Goal: Obtain resource: Obtain resource

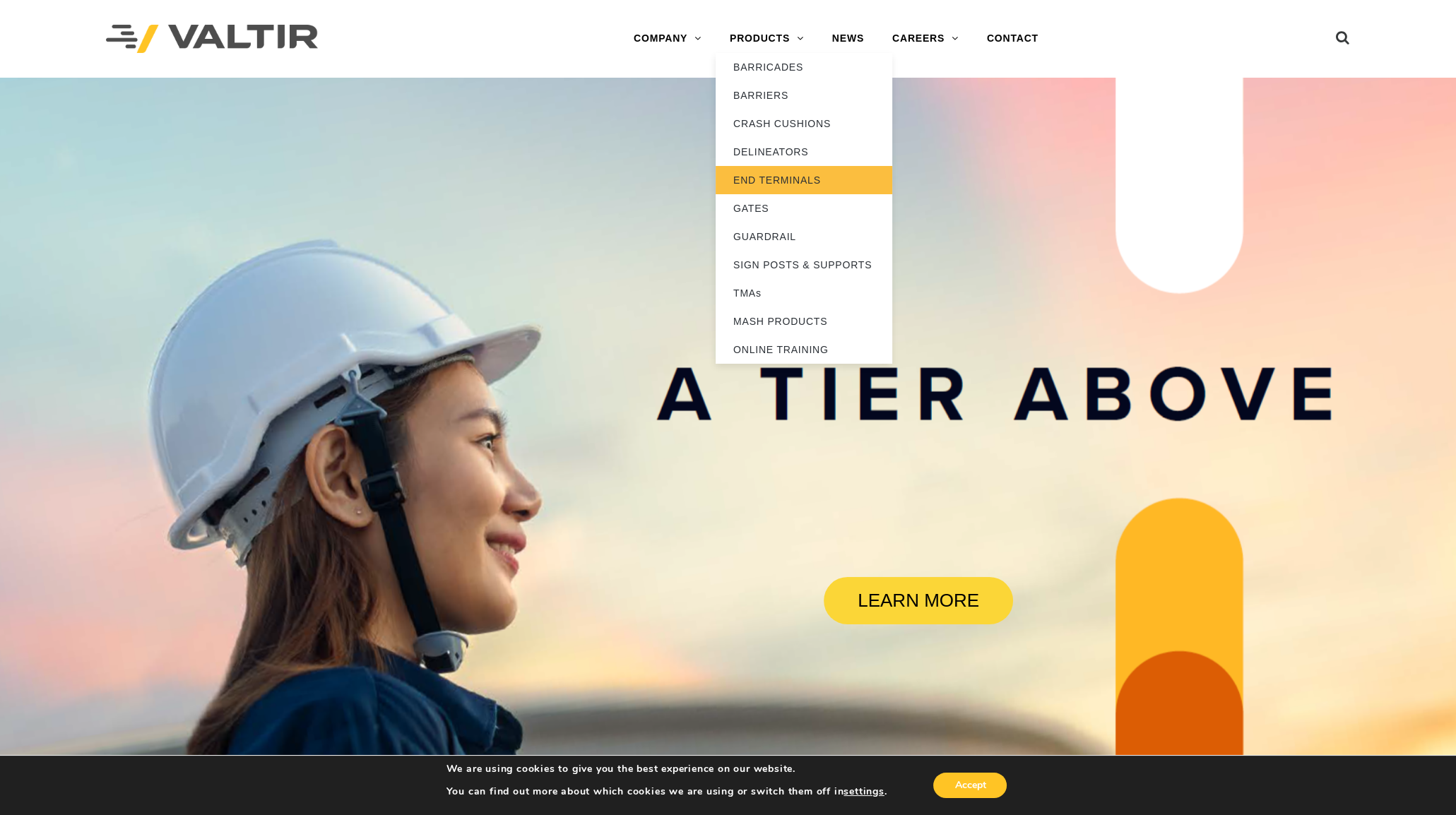
click at [800, 179] on link "END TERMINALS" at bounding box center [804, 180] width 177 height 29
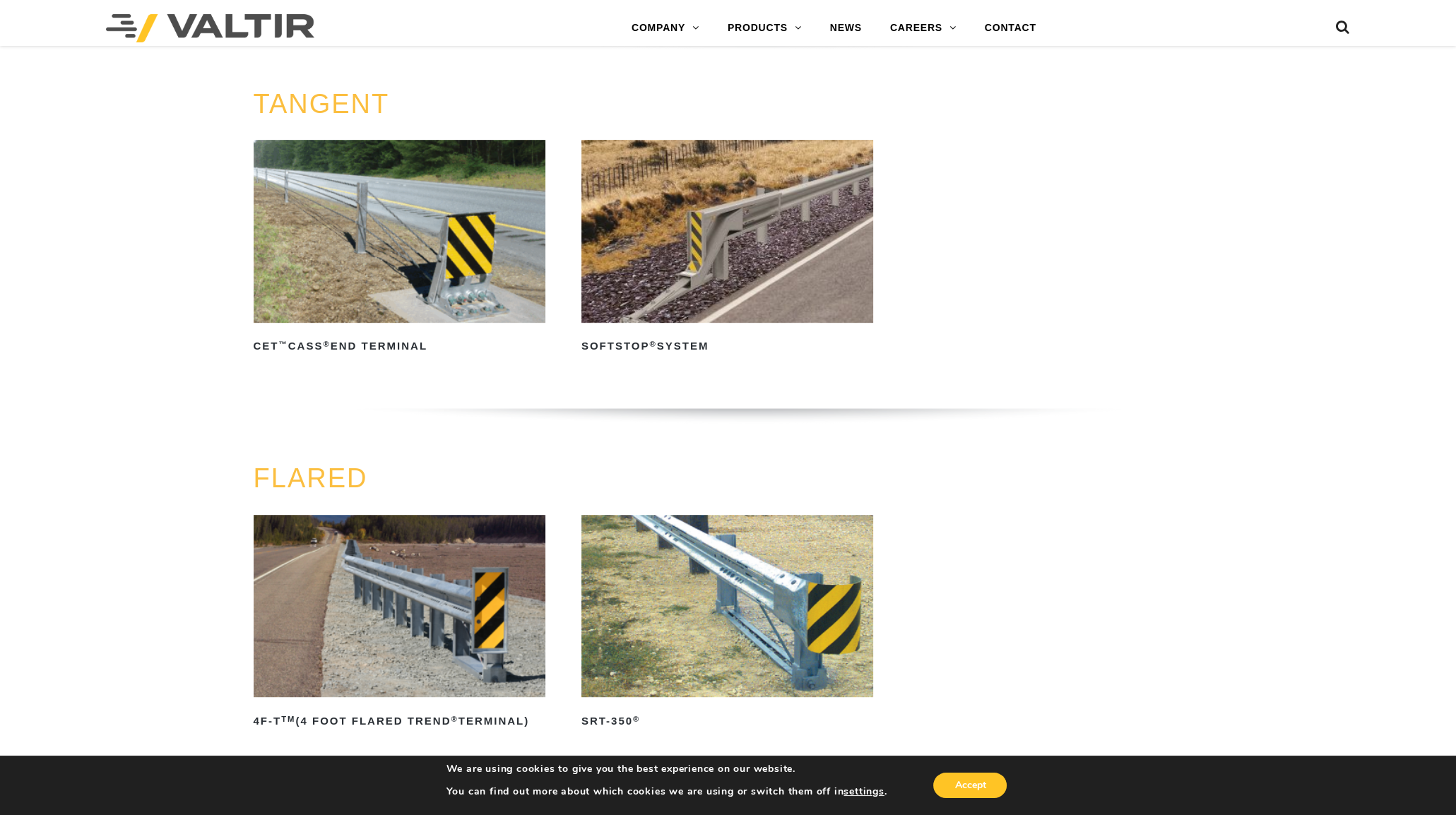
scroll to position [1412, 0]
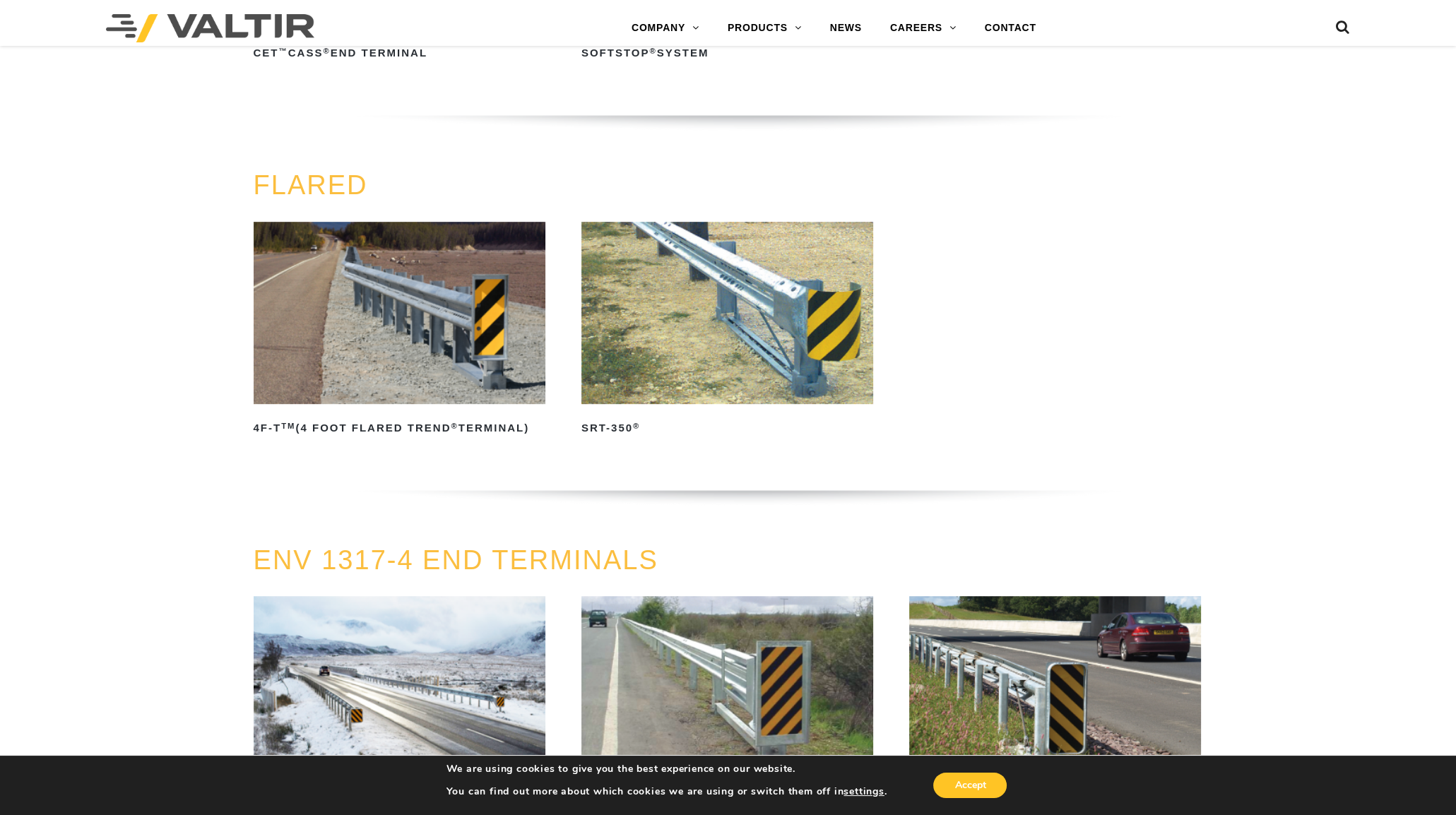
click at [688, 350] on img at bounding box center [727, 313] width 292 height 182
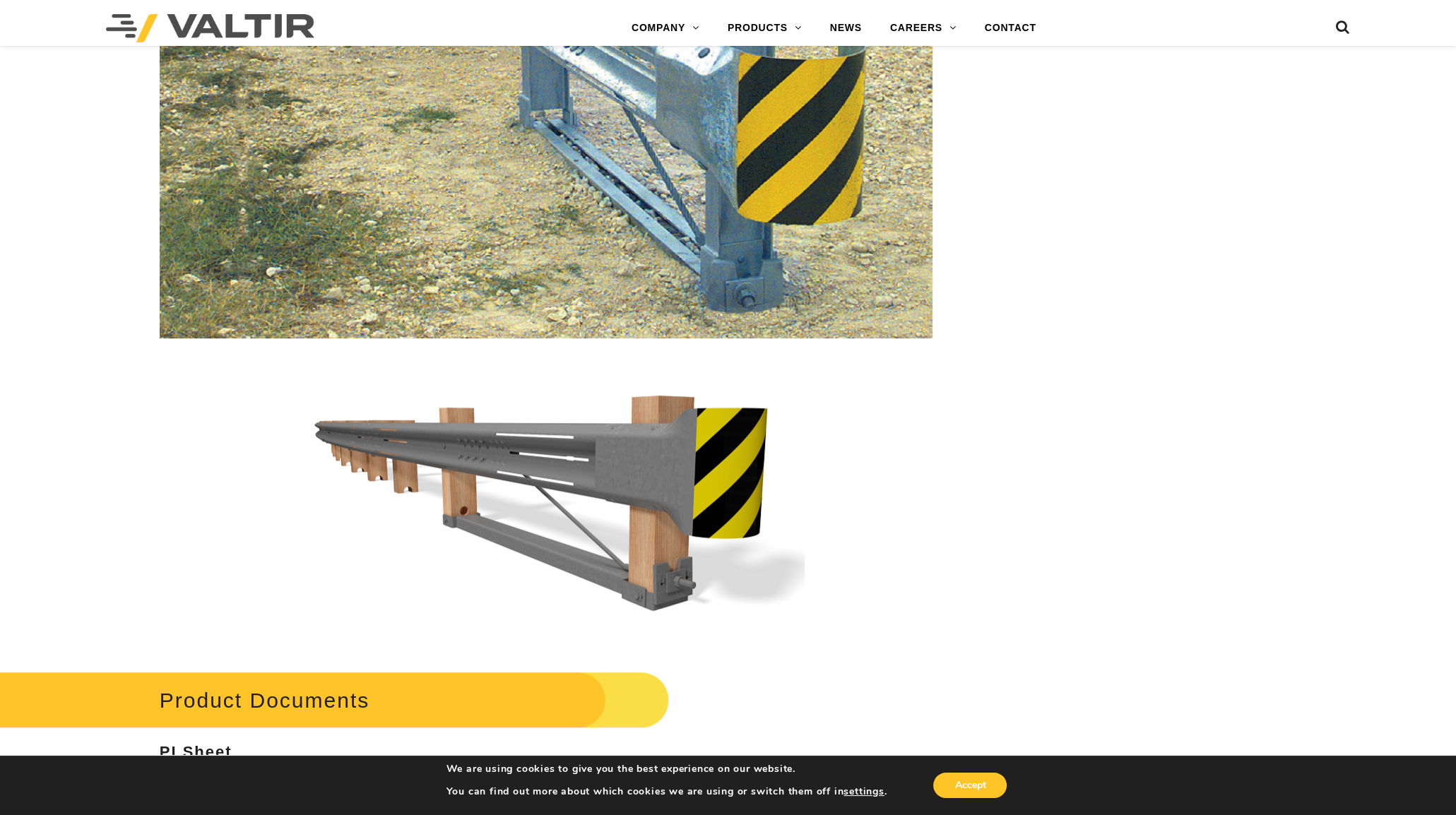
scroll to position [2559, 0]
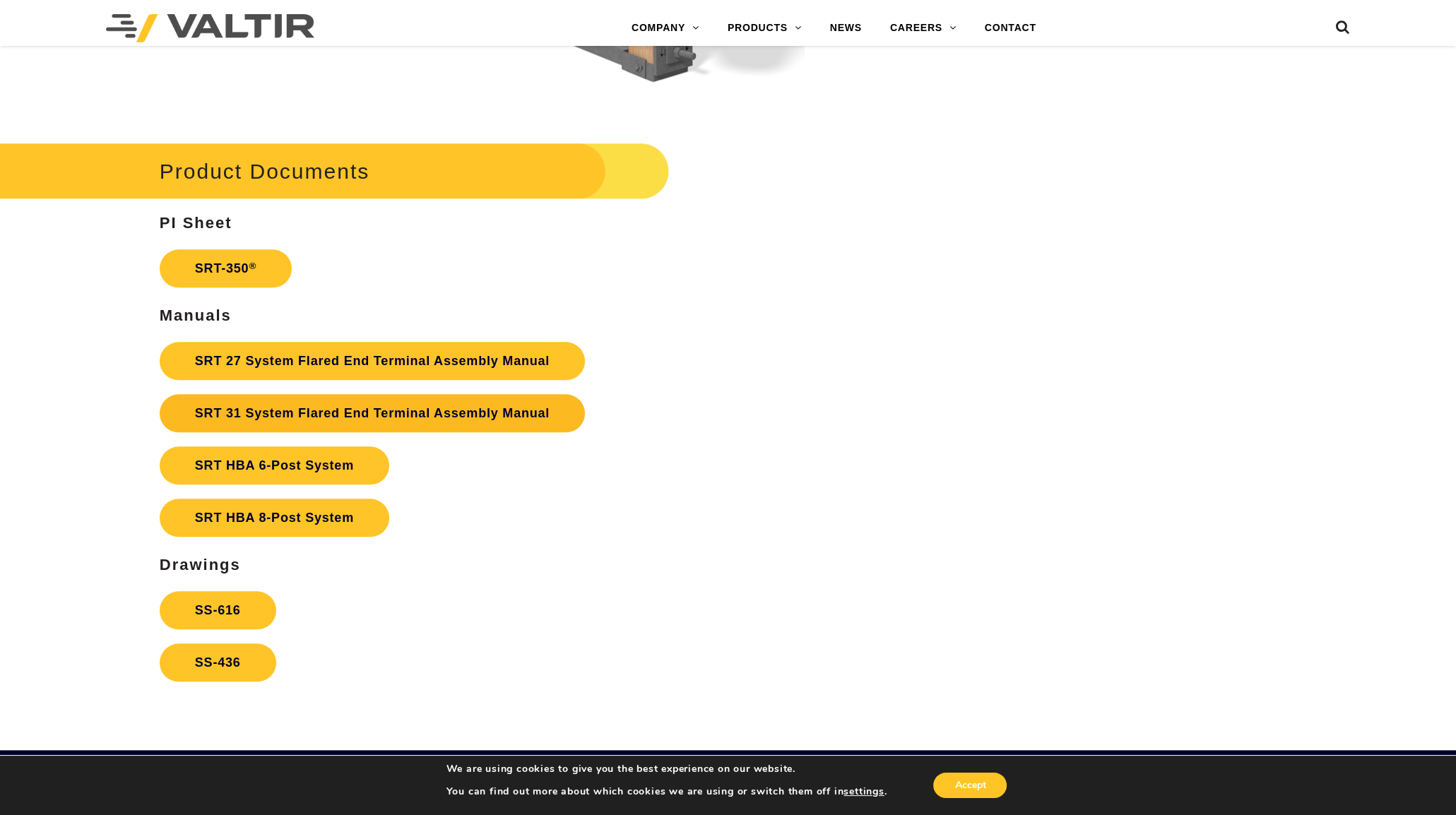
click at [279, 418] on link "SRT 31 System Flared End Terminal Assembly Manual" at bounding box center [372, 413] width 425 height 38
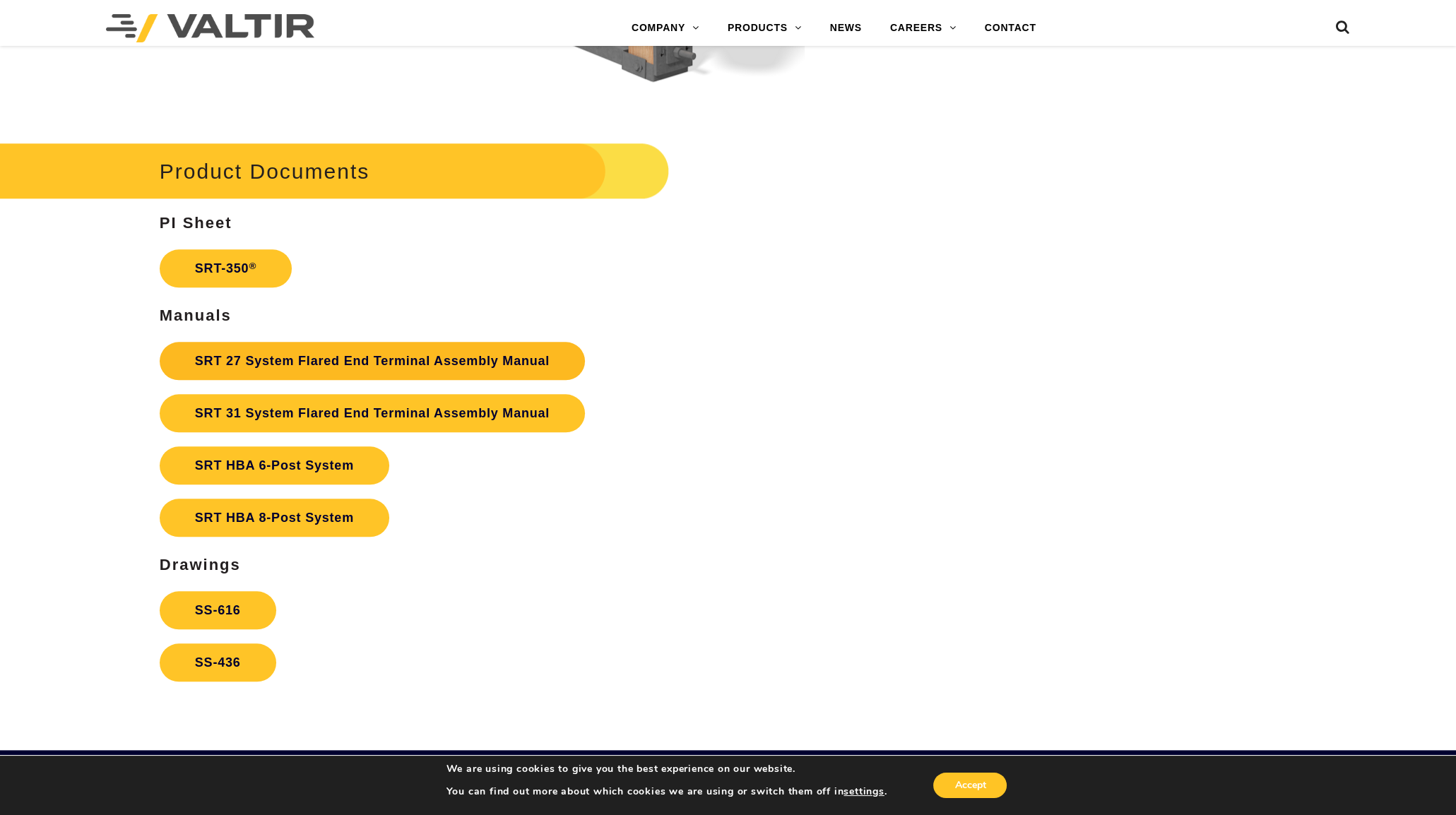
click at [325, 360] on link "SRT 27 System Flared End Terminal Assembly Manual" at bounding box center [372, 360] width 425 height 38
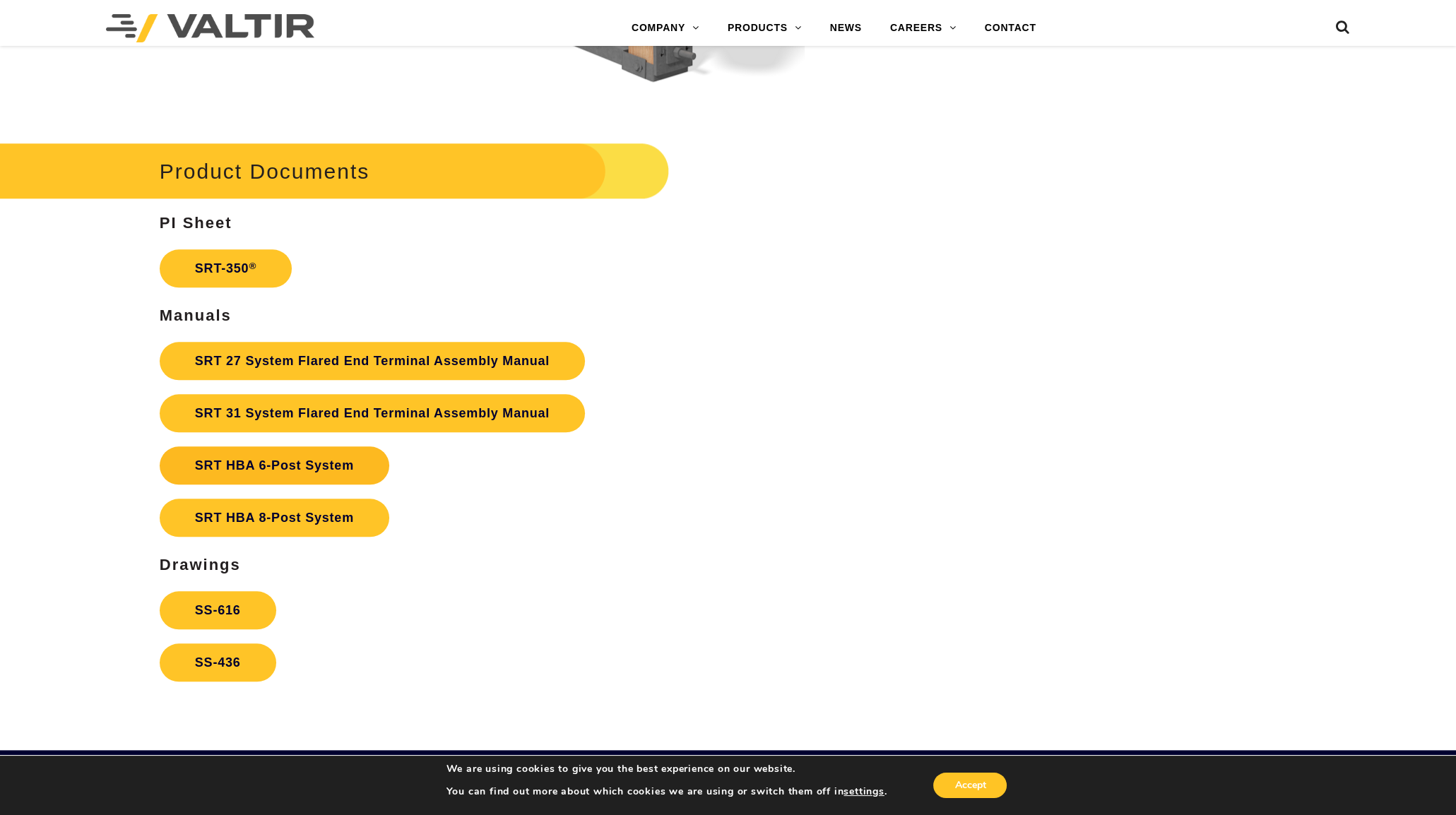
click at [303, 471] on strong "SRT HBA 6-Post System" at bounding box center [275, 465] width 159 height 14
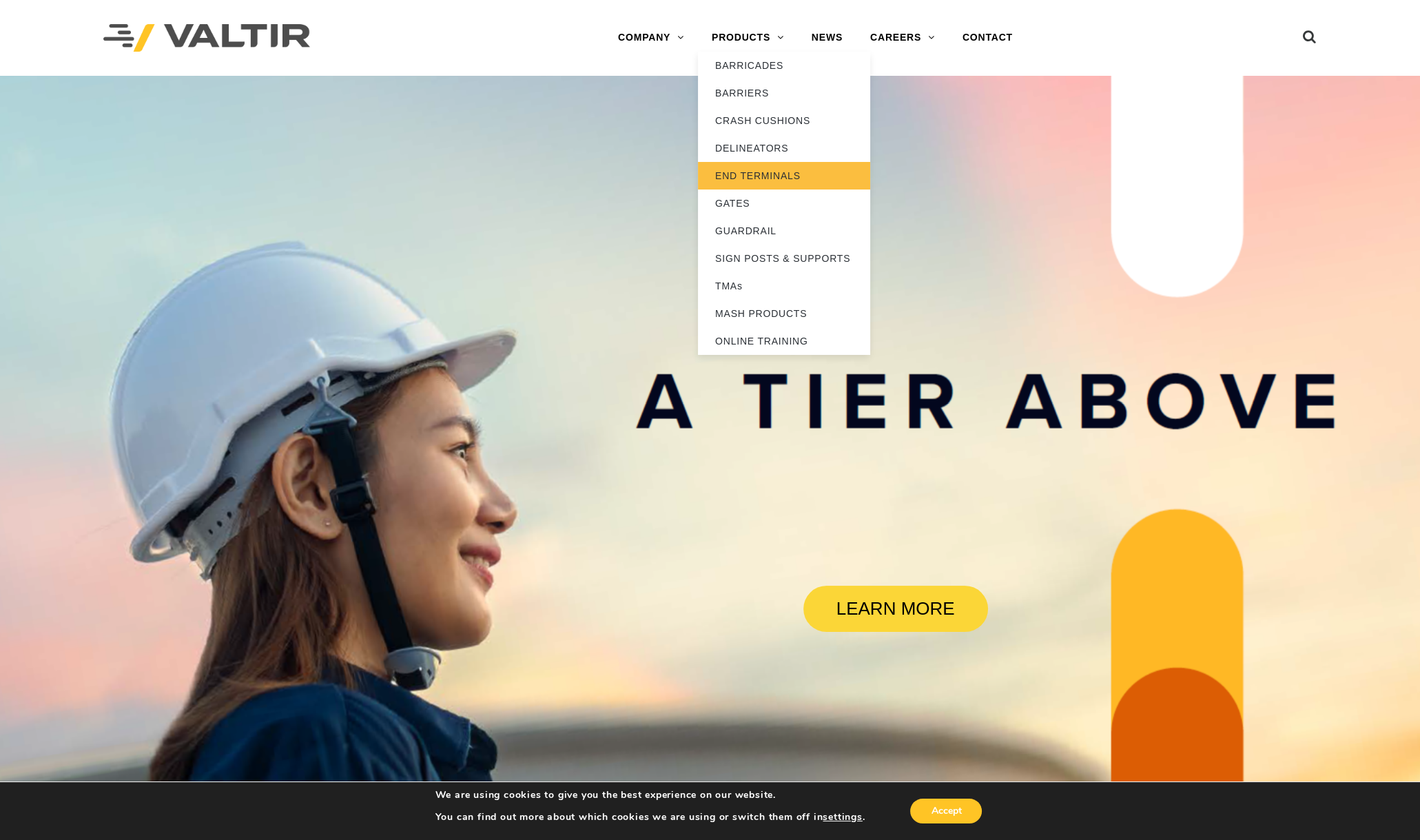
click at [759, 168] on link "END TERMINALS" at bounding box center [784, 175] width 172 height 28
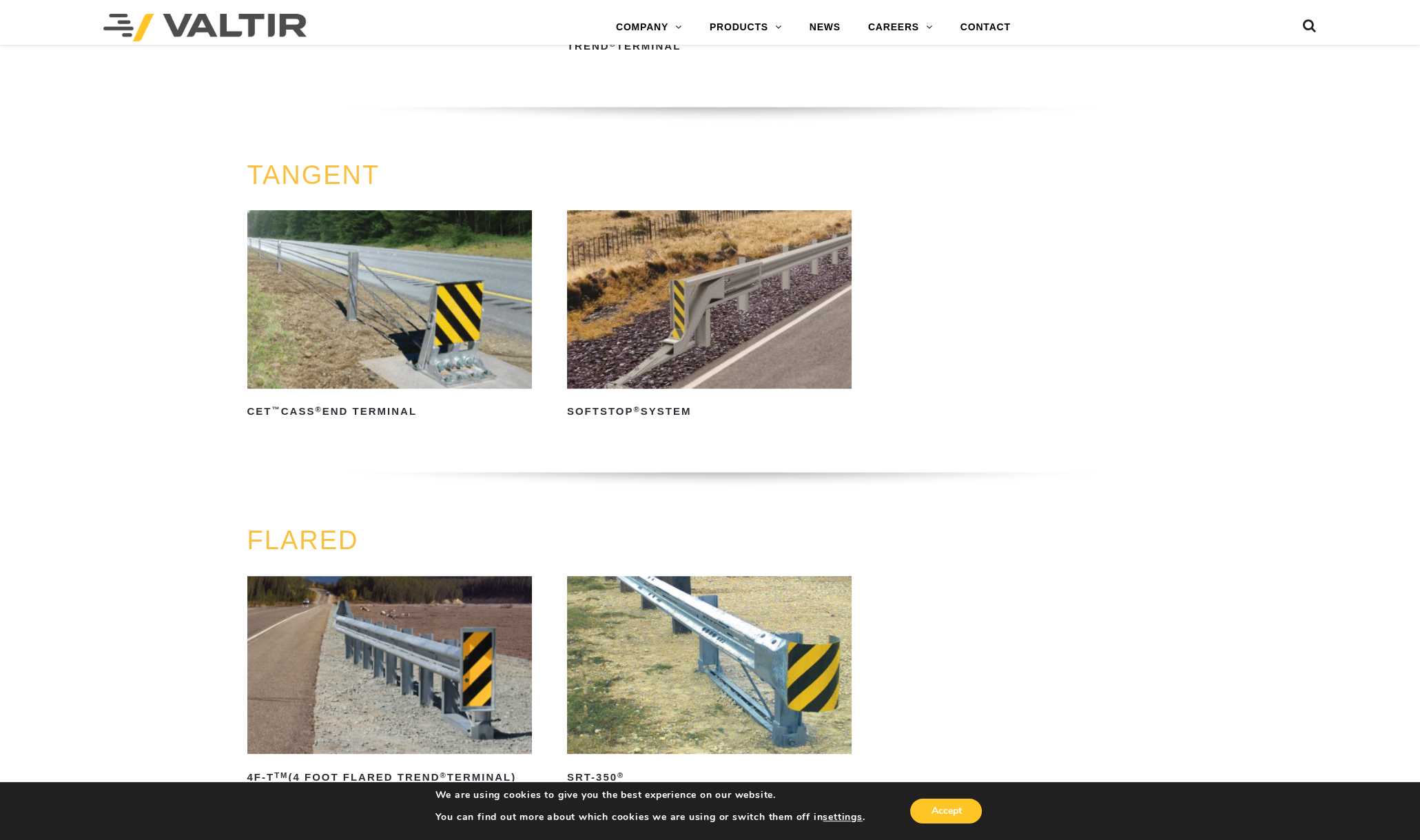
scroll to position [1118, 0]
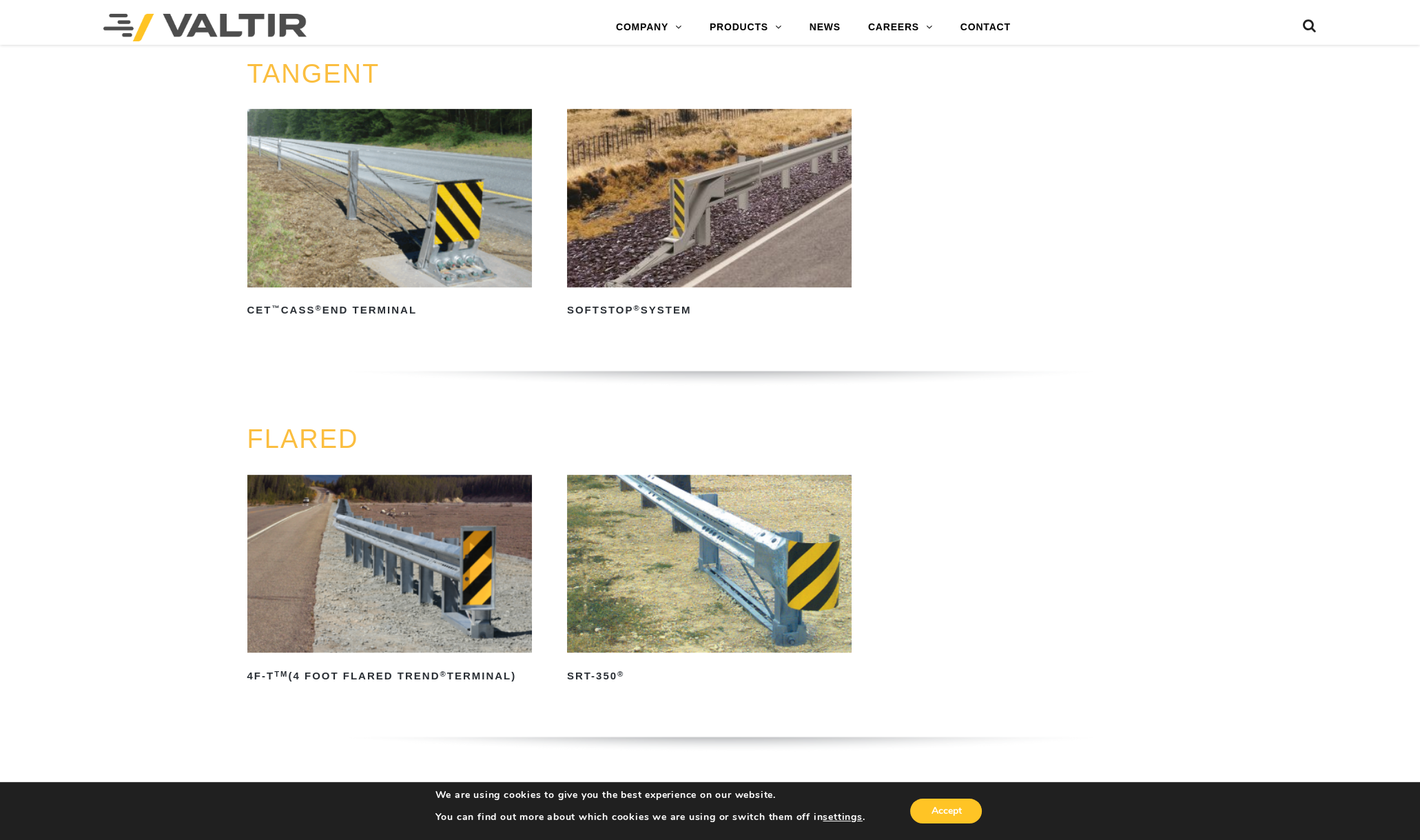
click at [692, 497] on img at bounding box center [709, 564] width 285 height 178
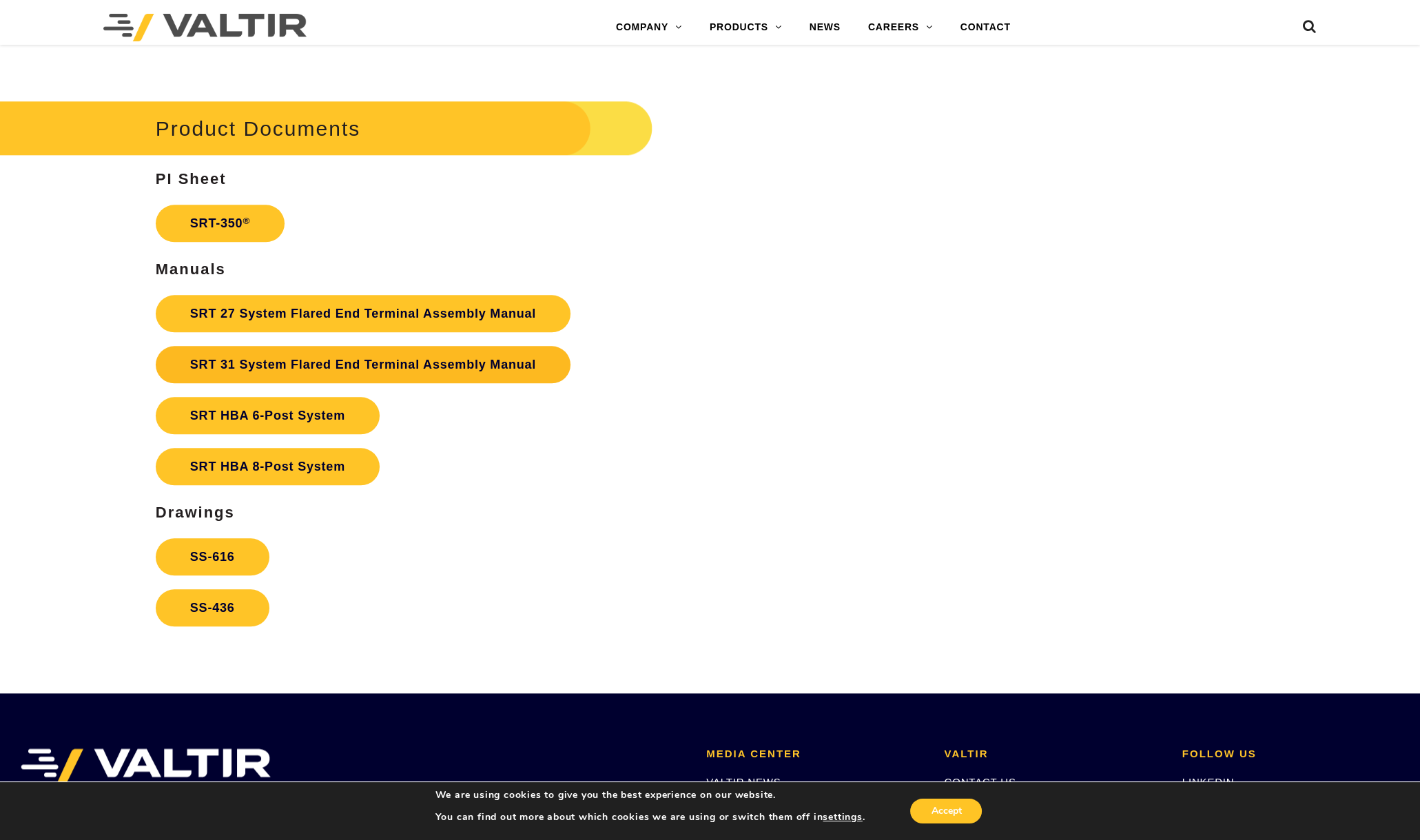
scroll to position [2496, 0]
